Goal: Go to known website: Access a specific website the user already knows

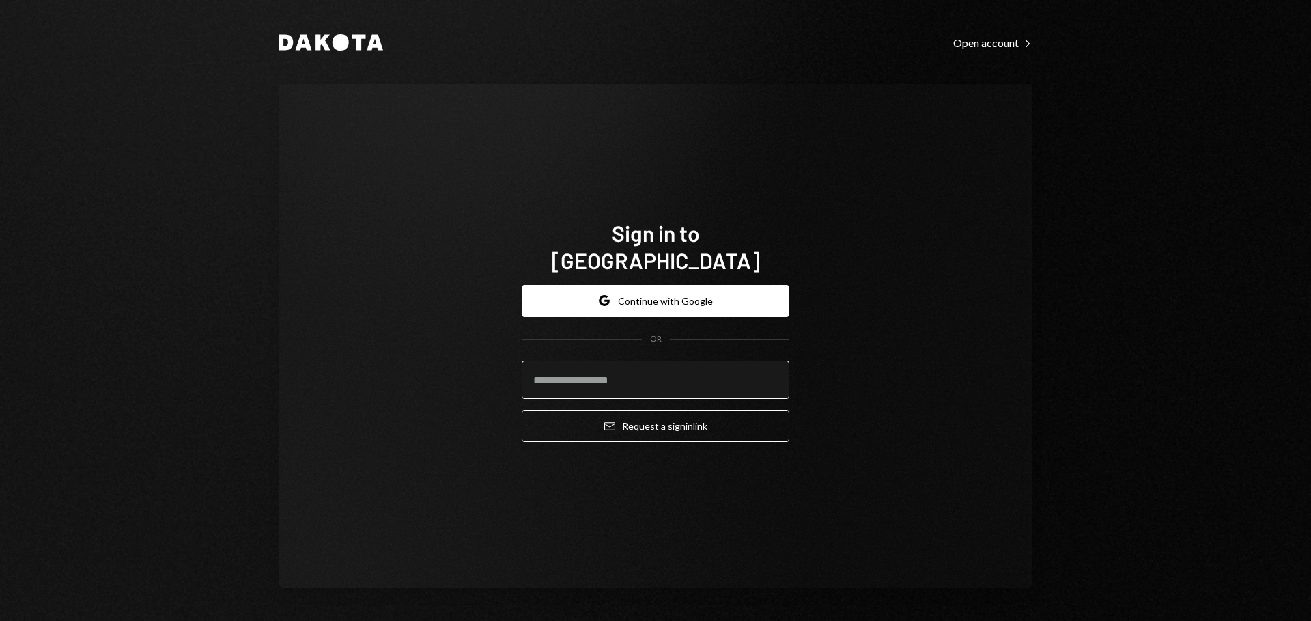
click at [569, 360] on input "email" at bounding box center [656, 379] width 268 height 38
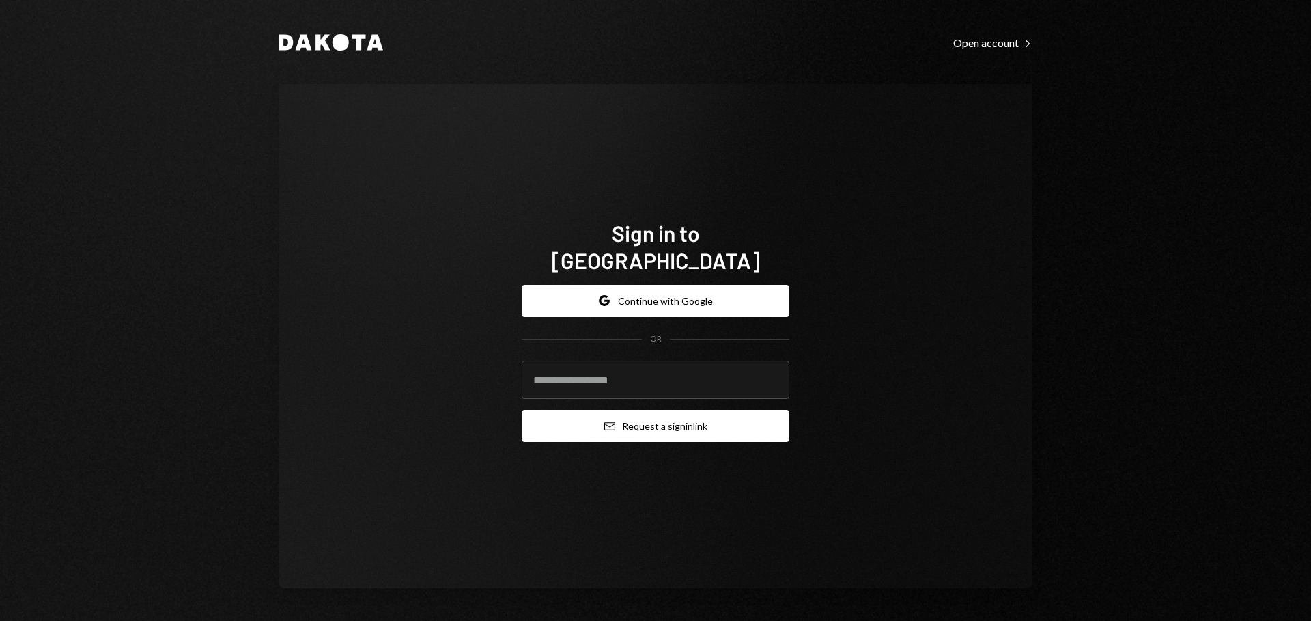
type input "**********"
click at [602, 410] on button "Email Request a sign in link" at bounding box center [656, 426] width 268 height 32
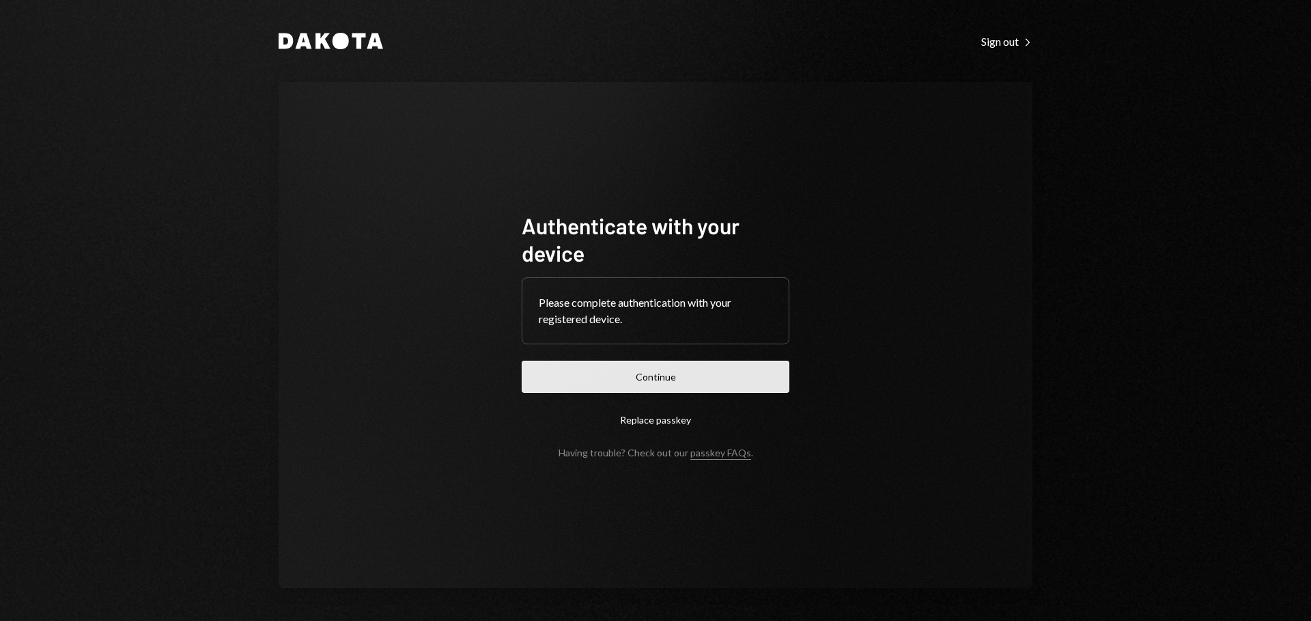
click at [732, 364] on button "Continue" at bounding box center [656, 376] width 268 height 32
